Goal: Task Accomplishment & Management: Complete application form

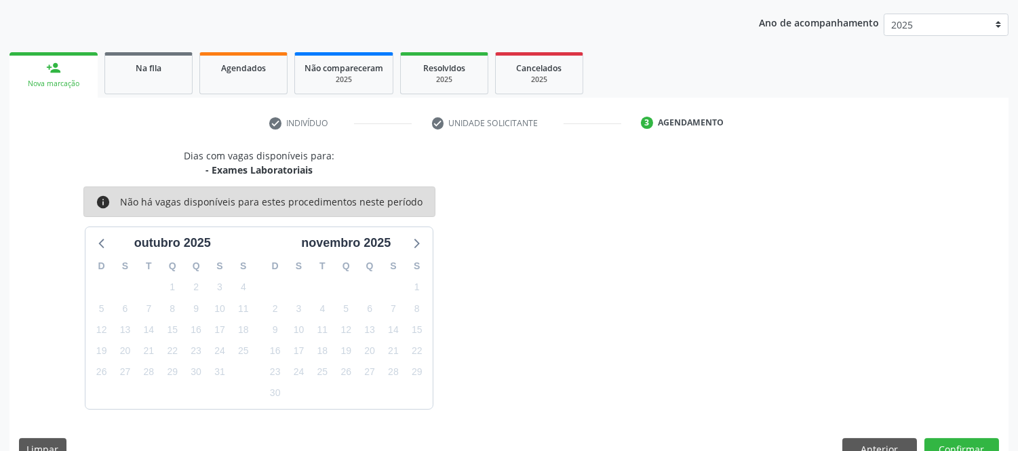
scroll to position [151, 0]
click at [51, 60] on div "person_add" at bounding box center [53, 67] width 15 height 15
click at [57, 71] on div "person_add" at bounding box center [53, 67] width 15 height 15
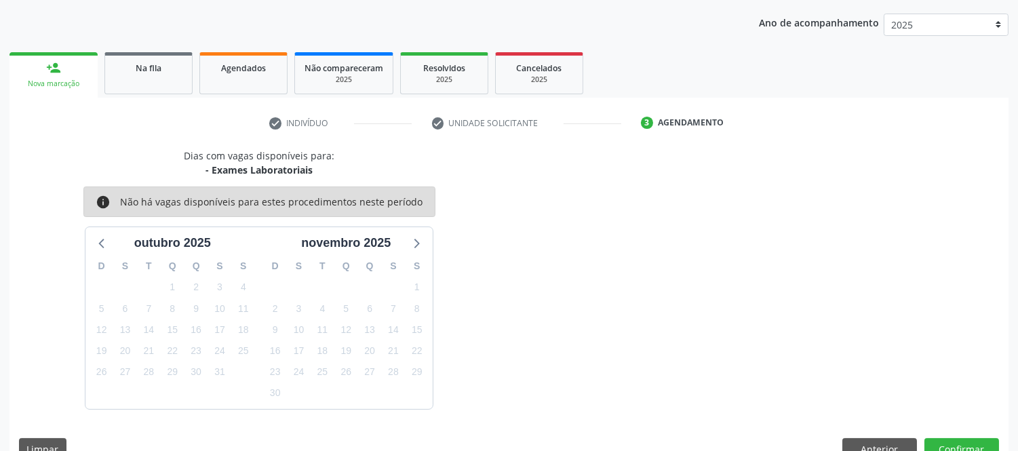
click at [58, 75] on link "person_add Nova marcação" at bounding box center [53, 74] width 88 height 45
click at [58, 85] on link "person_add Nova marcação" at bounding box center [53, 74] width 88 height 45
click at [58, 85] on div "Nova marcação" at bounding box center [53, 84] width 69 height 10
click at [54, 77] on link "person_add Nova marcação" at bounding box center [53, 74] width 88 height 45
click at [54, 73] on link "person_add Nova marcação" at bounding box center [53, 74] width 88 height 45
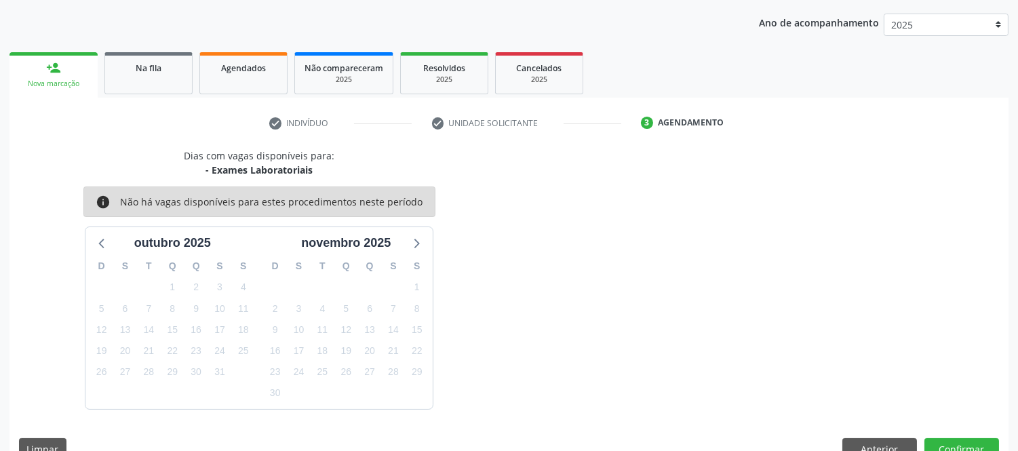
click at [54, 73] on div "person_add" at bounding box center [53, 67] width 15 height 15
click at [47, 70] on div "person_add" at bounding box center [53, 67] width 15 height 15
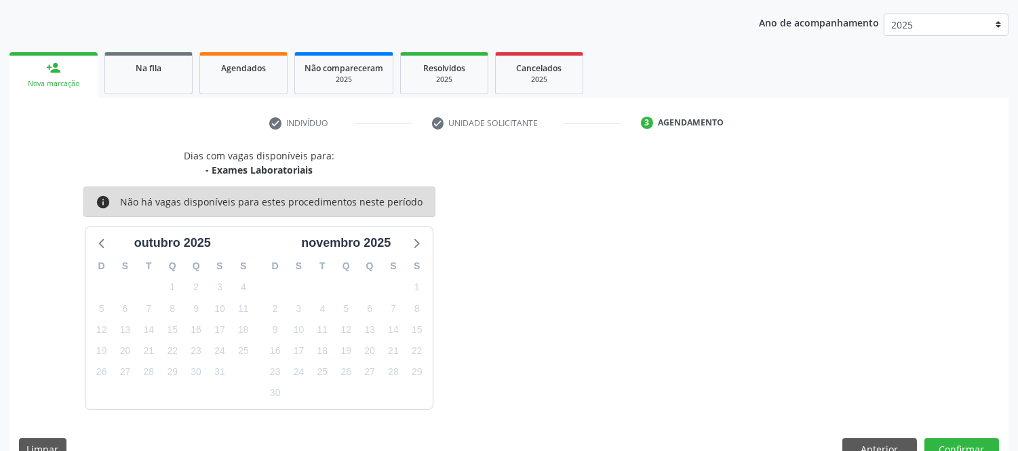
click at [44, 71] on link "person_add Nova marcação" at bounding box center [53, 74] width 88 height 45
click at [45, 71] on link "person_add Nova marcação" at bounding box center [53, 74] width 88 height 45
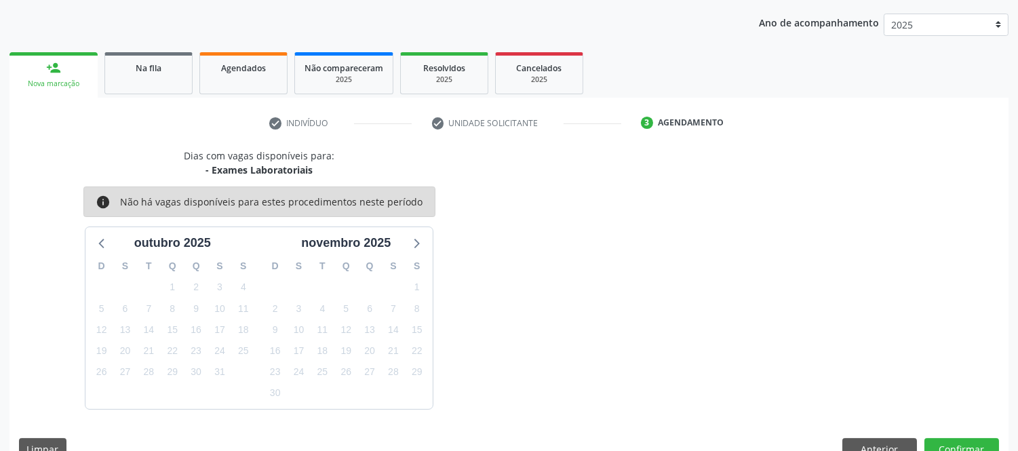
click at [73, 59] on link "person_add Nova marcação" at bounding box center [53, 74] width 88 height 45
click at [73, 58] on link "person_add Nova marcação" at bounding box center [53, 74] width 88 height 45
click at [50, 72] on div "person_add" at bounding box center [53, 67] width 15 height 15
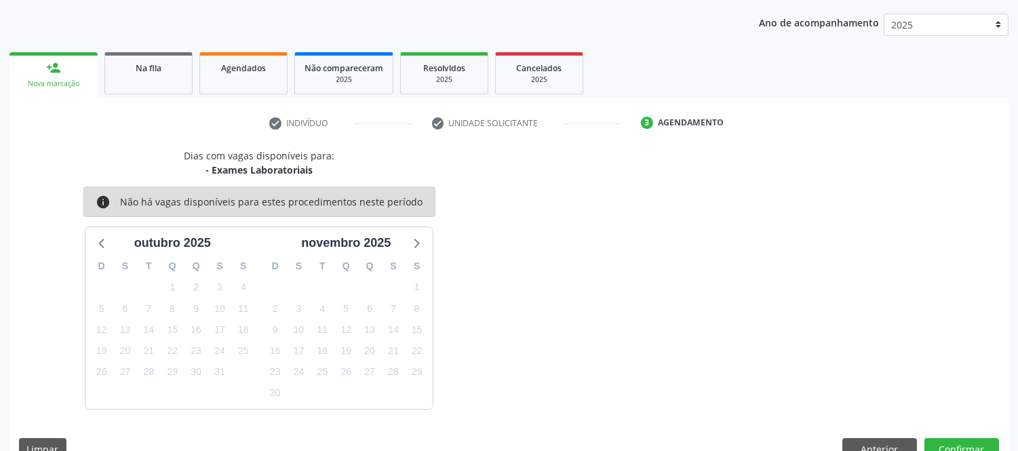
click at [50, 72] on div "person_add" at bounding box center [53, 67] width 15 height 15
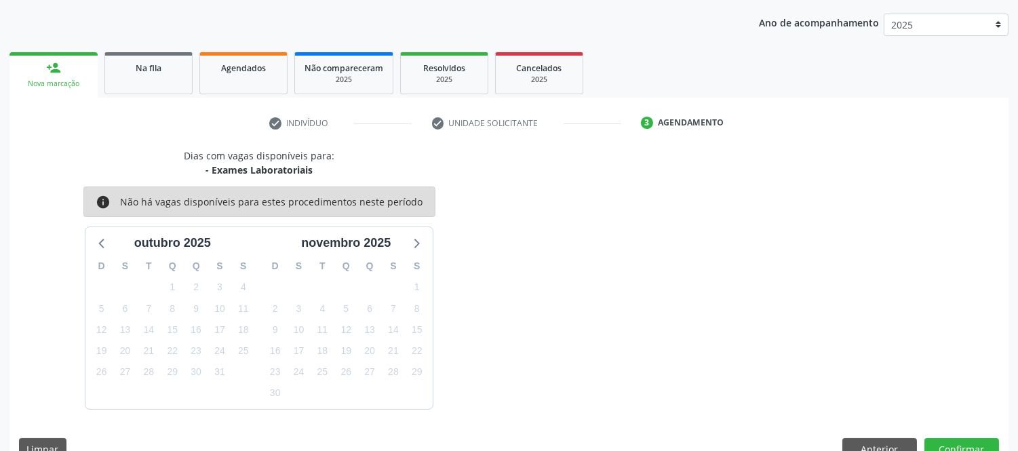
click at [50, 72] on div "person_add" at bounding box center [53, 67] width 15 height 15
